Goal: Navigation & Orientation: Find specific page/section

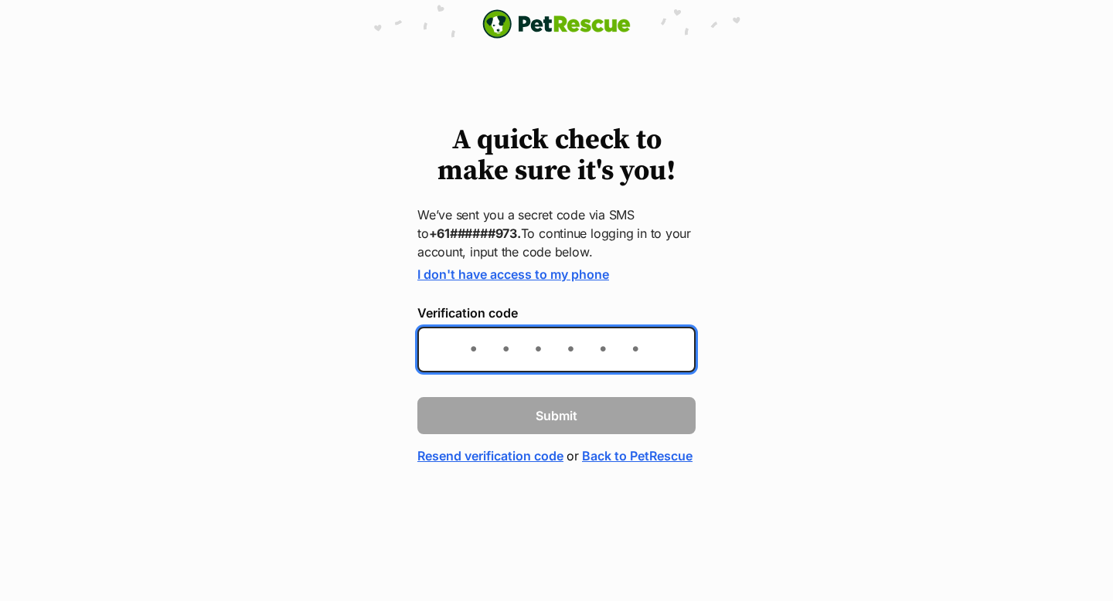
click at [606, 338] on input "Verification code" at bounding box center [556, 350] width 278 height 46
type input "495071"
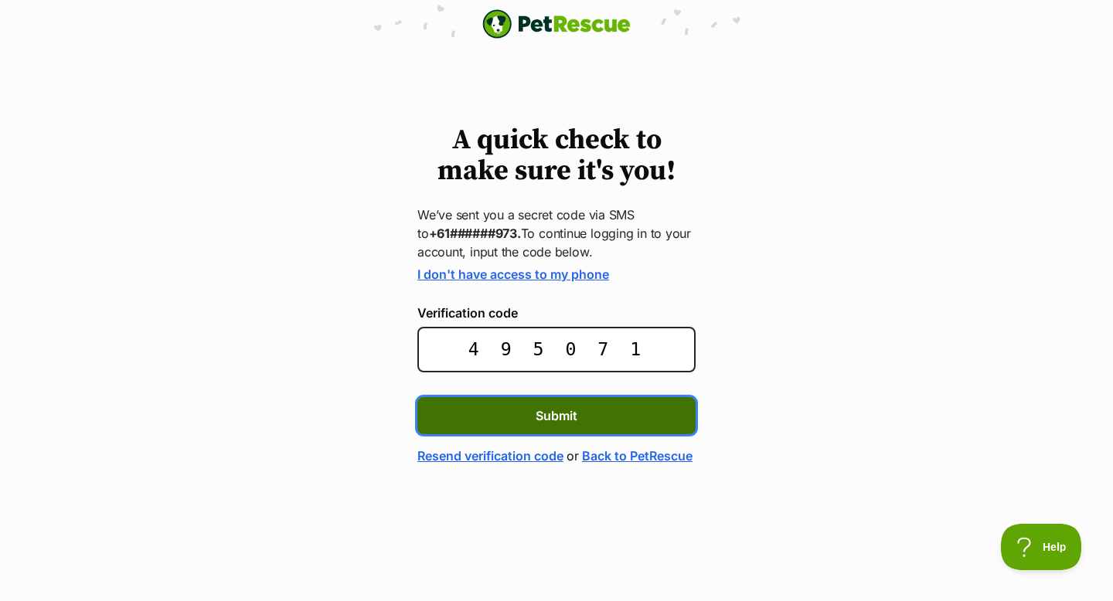
click at [596, 424] on button "Submit" at bounding box center [556, 415] width 278 height 37
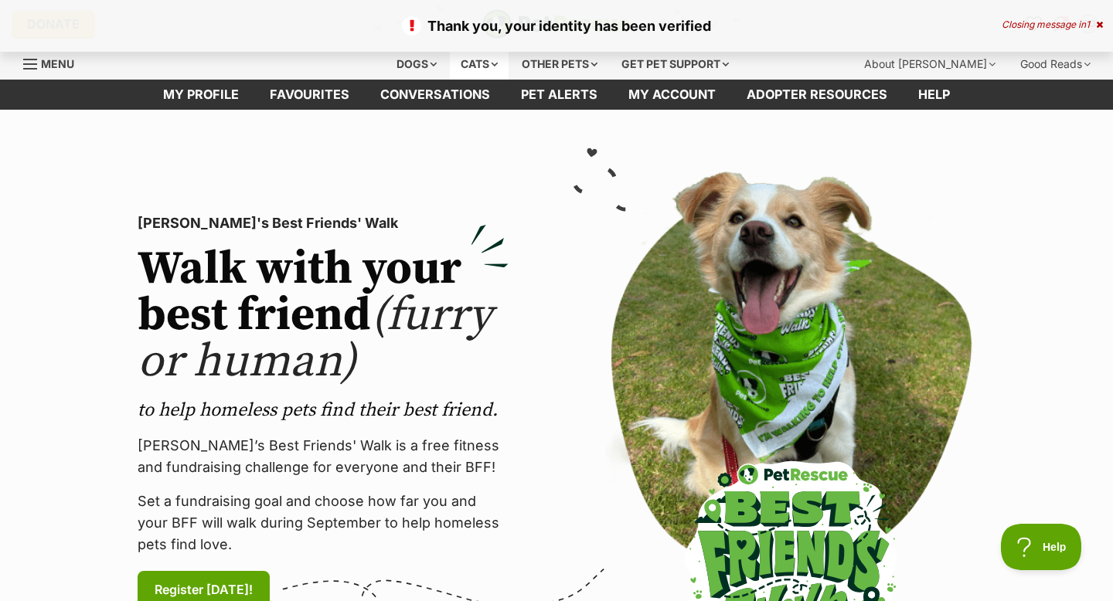
click at [471, 66] on div "Cats" at bounding box center [479, 64] width 59 height 31
click at [1099, 30] on div "Successfully connected Google account. Closing message in 2" at bounding box center [556, 26] width 1113 height 52
click at [1099, 21] on icon at bounding box center [1099, 24] width 7 height 9
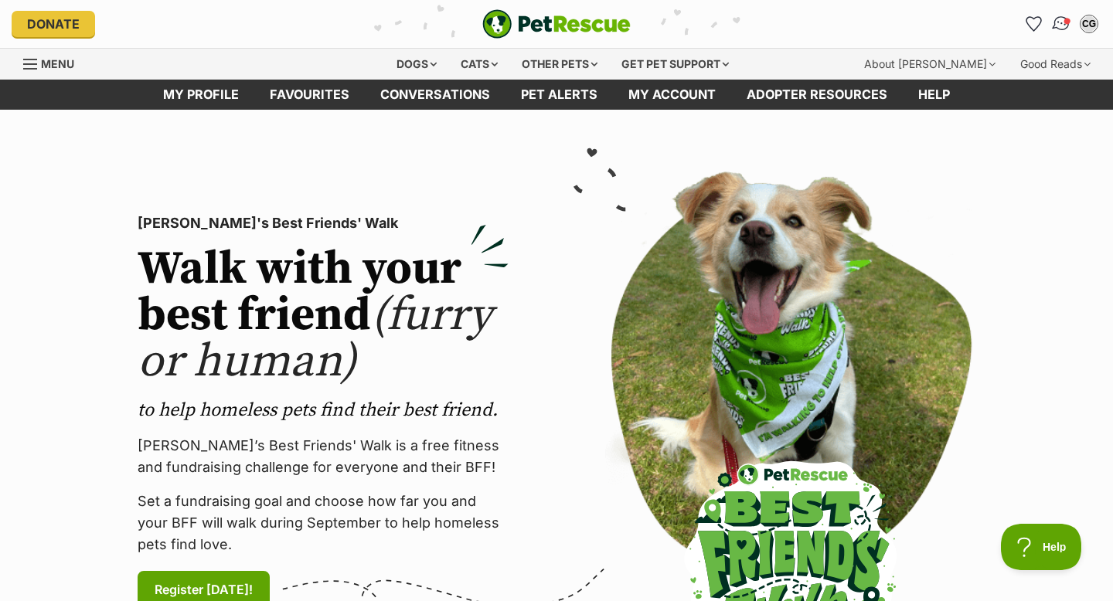
click at [1060, 22] on img "Conversations" at bounding box center [1061, 24] width 21 height 20
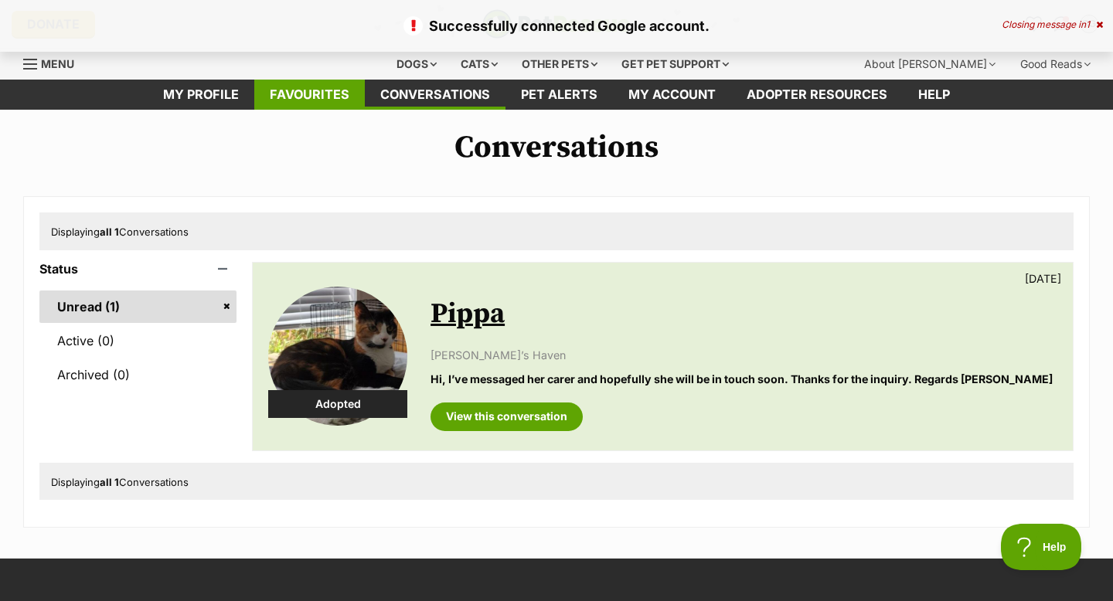
click at [339, 90] on link "Favourites" at bounding box center [309, 95] width 111 height 30
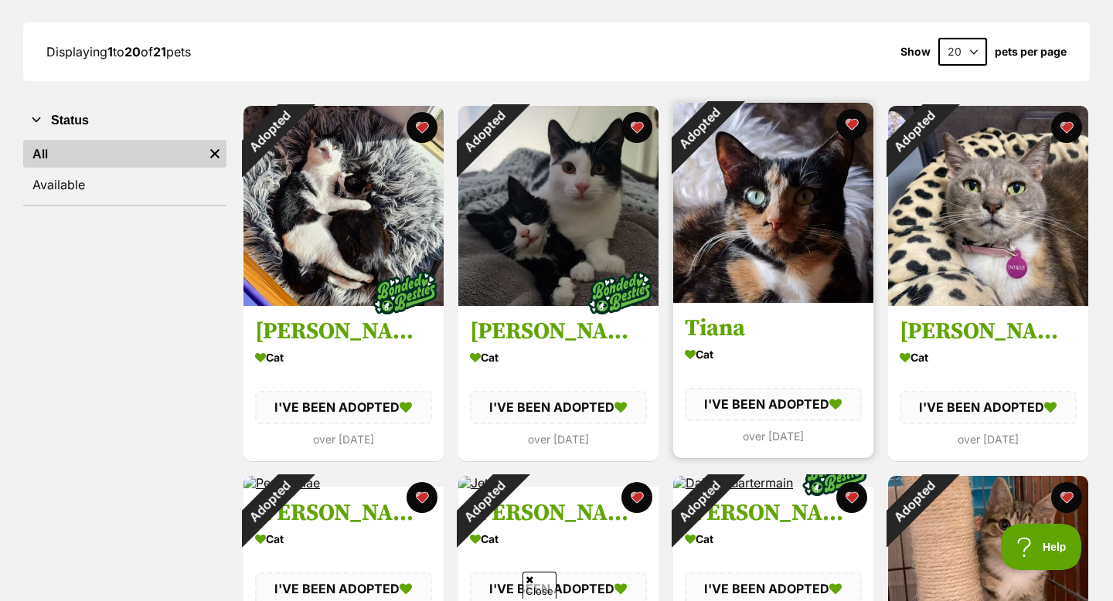
scroll to position [208, 0]
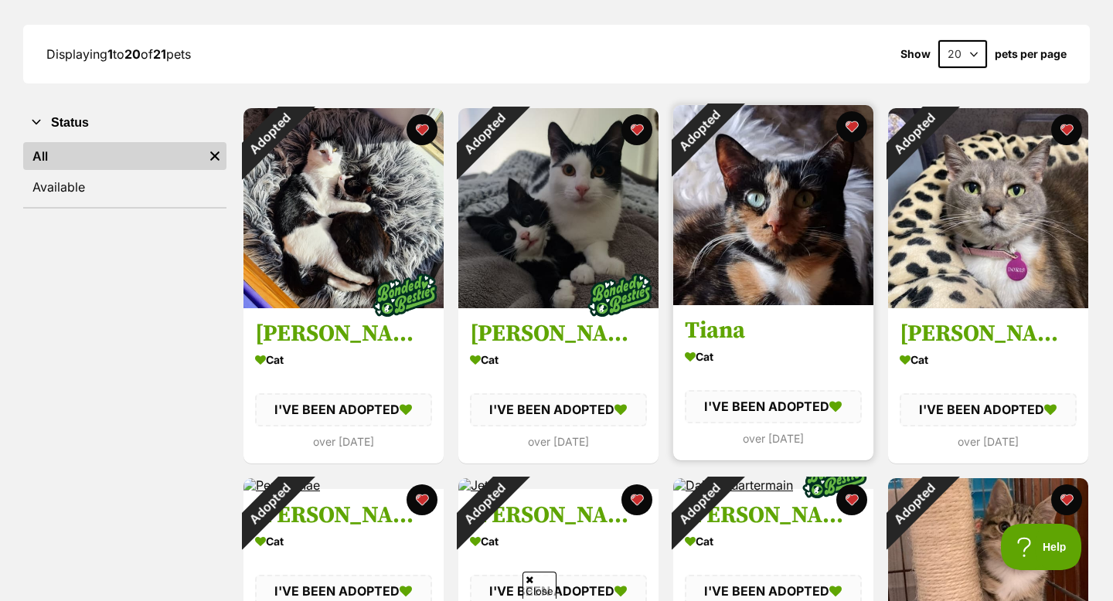
click at [759, 298] on img at bounding box center [773, 205] width 200 height 200
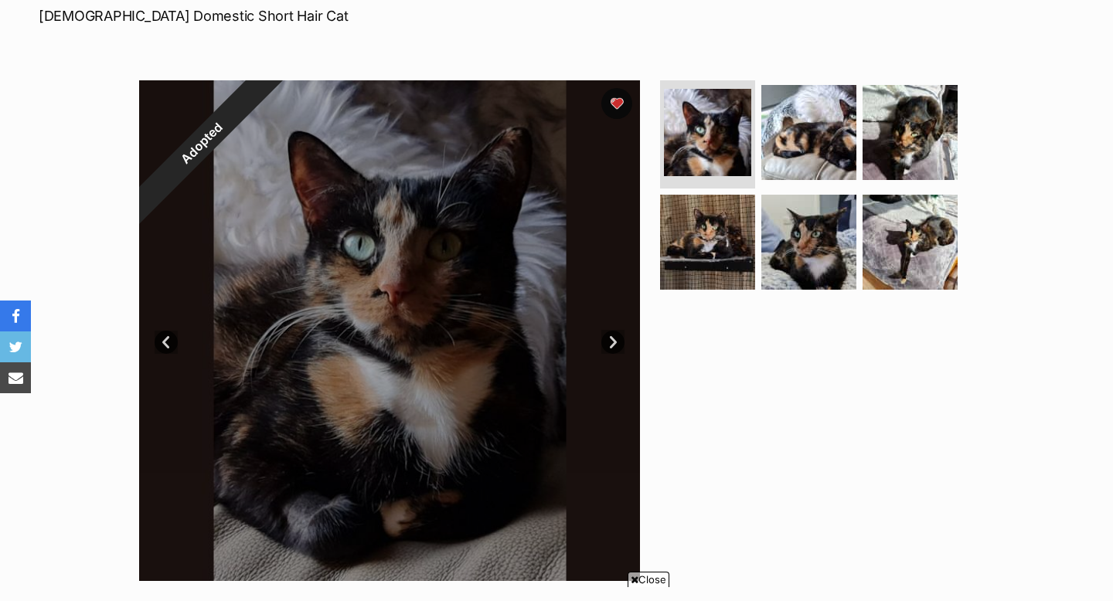
scroll to position [241, 0]
click at [608, 352] on link "Next" at bounding box center [612, 342] width 23 height 23
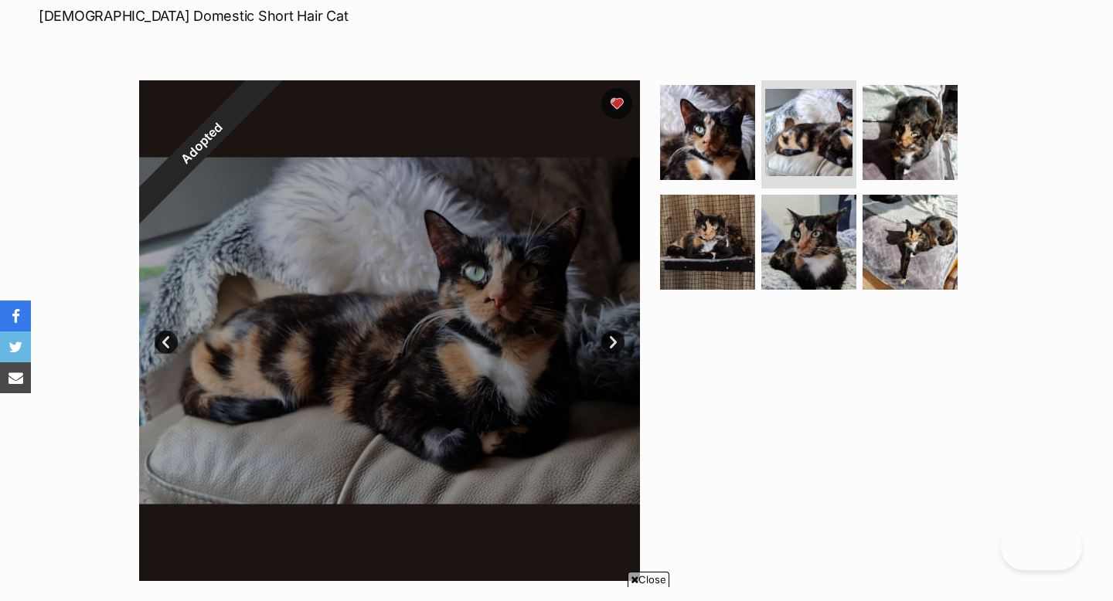
click at [608, 352] on link "Next" at bounding box center [612, 342] width 23 height 23
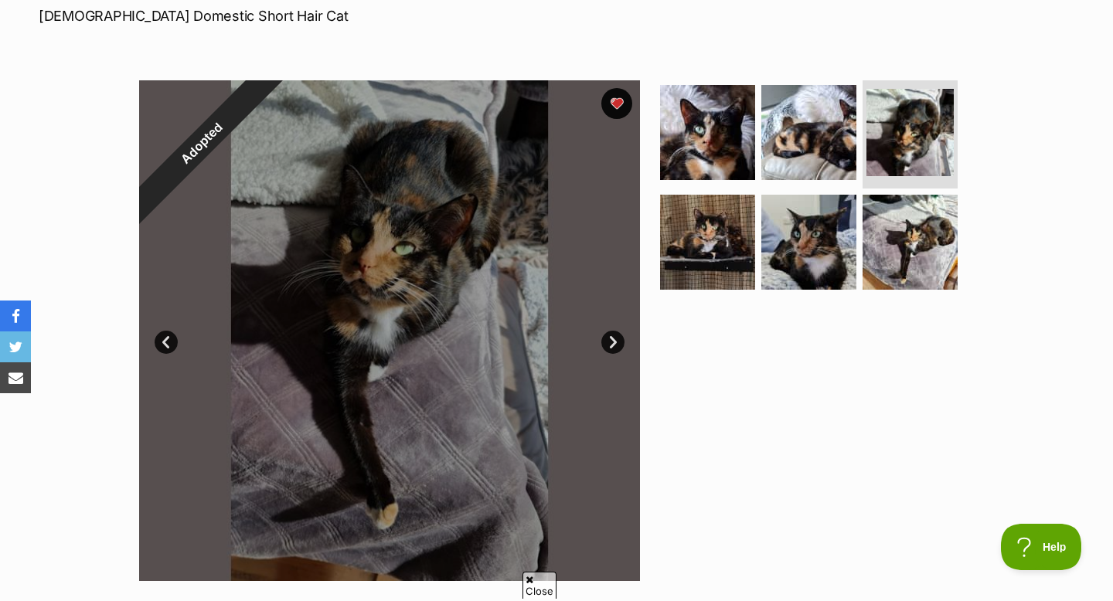
click at [170, 345] on link "Prev" at bounding box center [166, 342] width 23 height 23
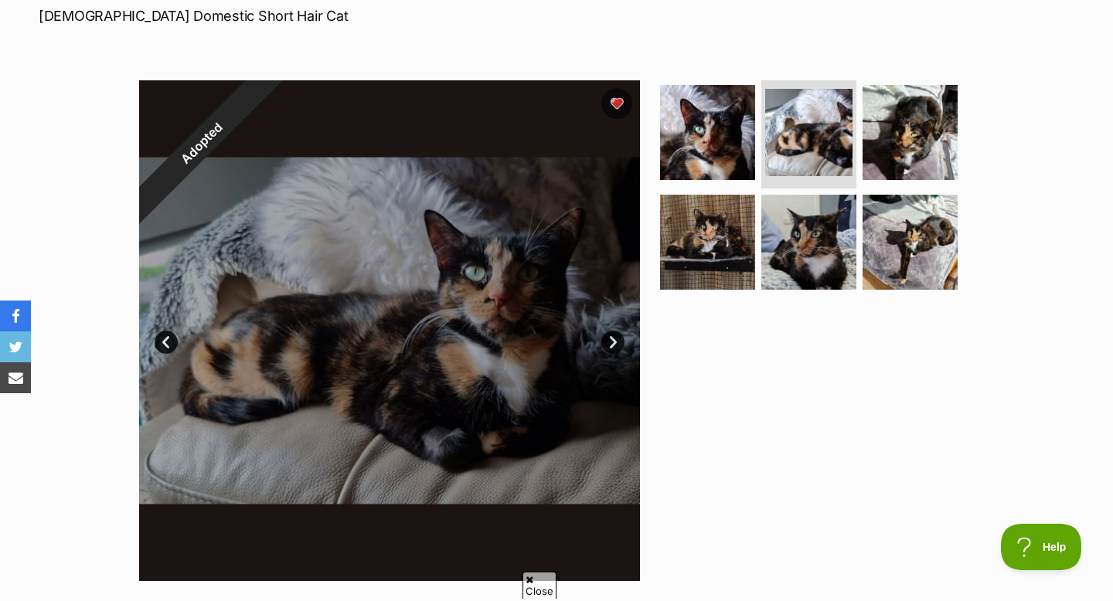
click at [618, 338] on link "Next" at bounding box center [612, 342] width 23 height 23
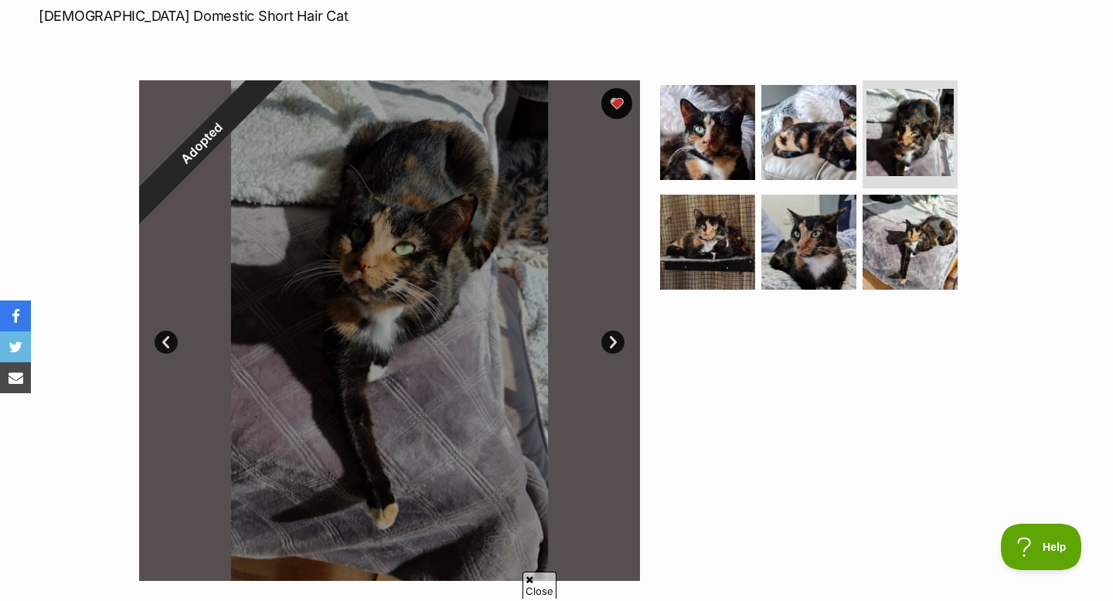
click at [618, 338] on link "Next" at bounding box center [612, 342] width 23 height 23
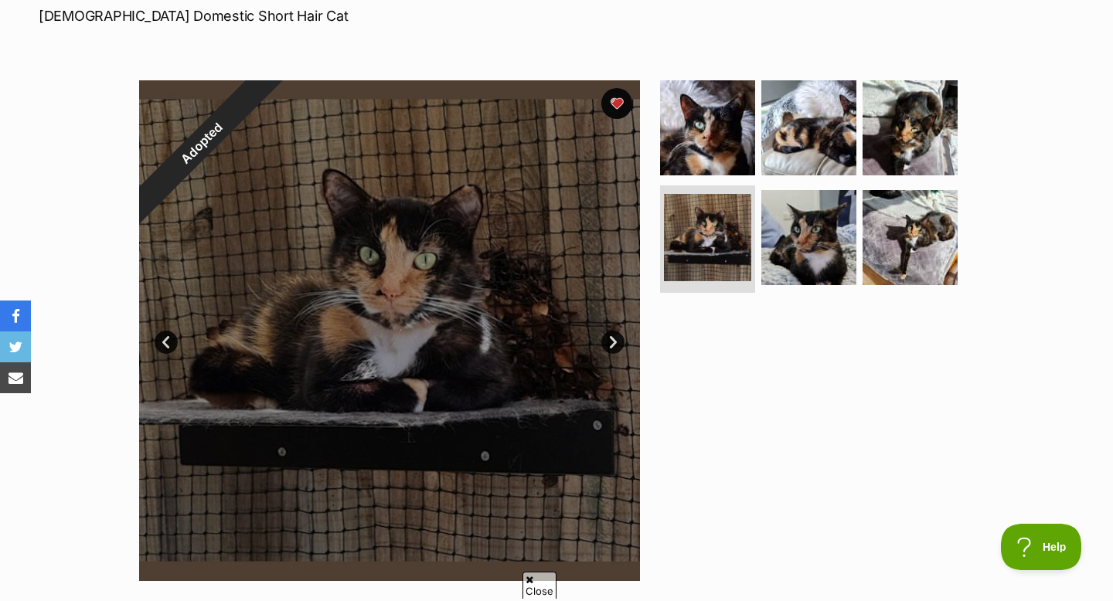
click at [618, 338] on link "Next" at bounding box center [612, 342] width 23 height 23
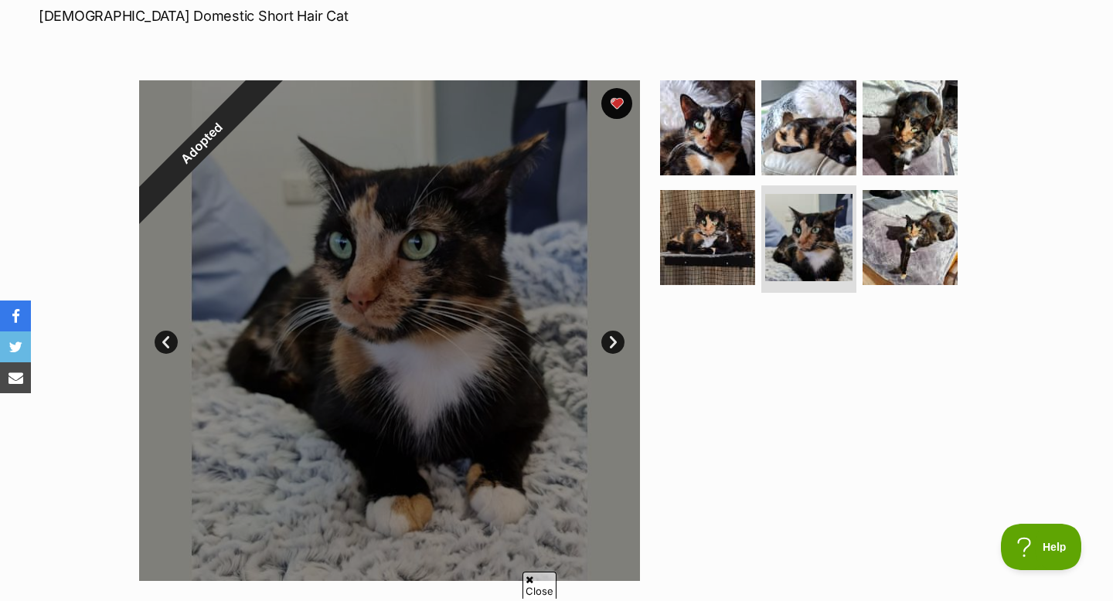
click at [618, 338] on link "Next" at bounding box center [612, 342] width 23 height 23
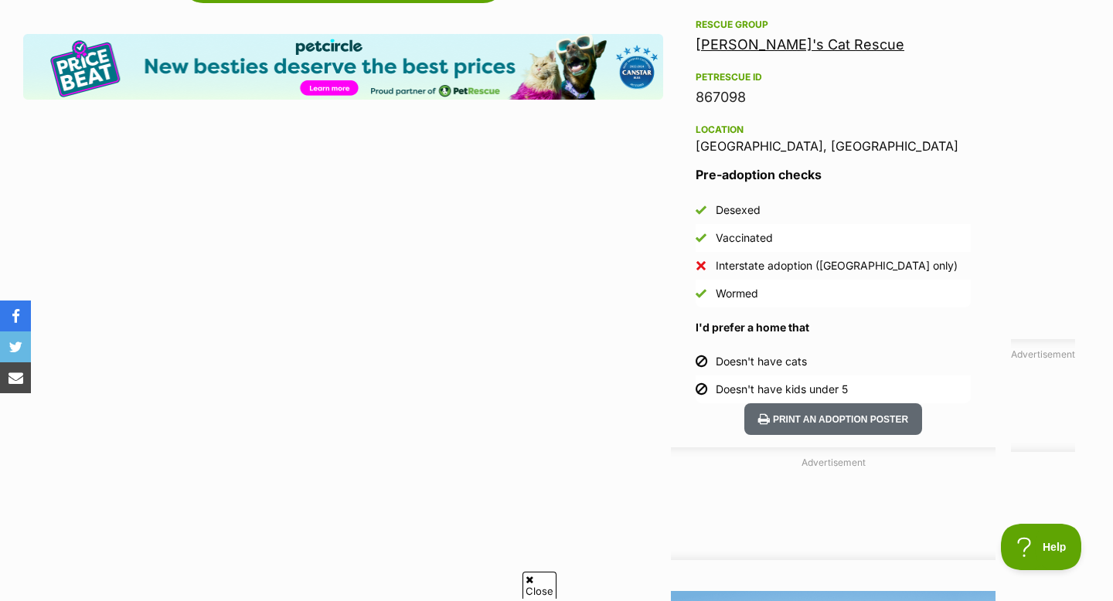
scroll to position [958, 0]
